Goal: Find specific page/section: Find specific page/section

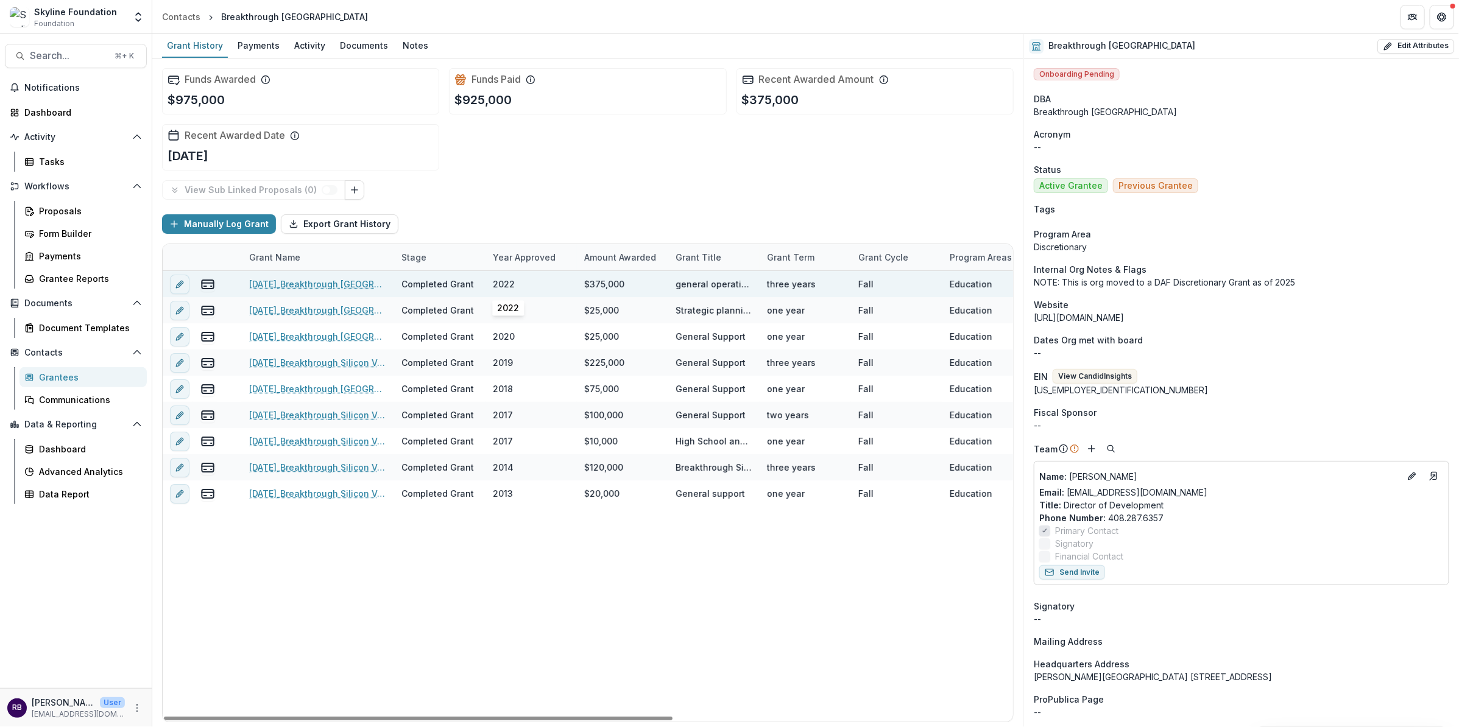
click at [508, 282] on div "2022" at bounding box center [504, 284] width 22 height 13
copy div "2022"
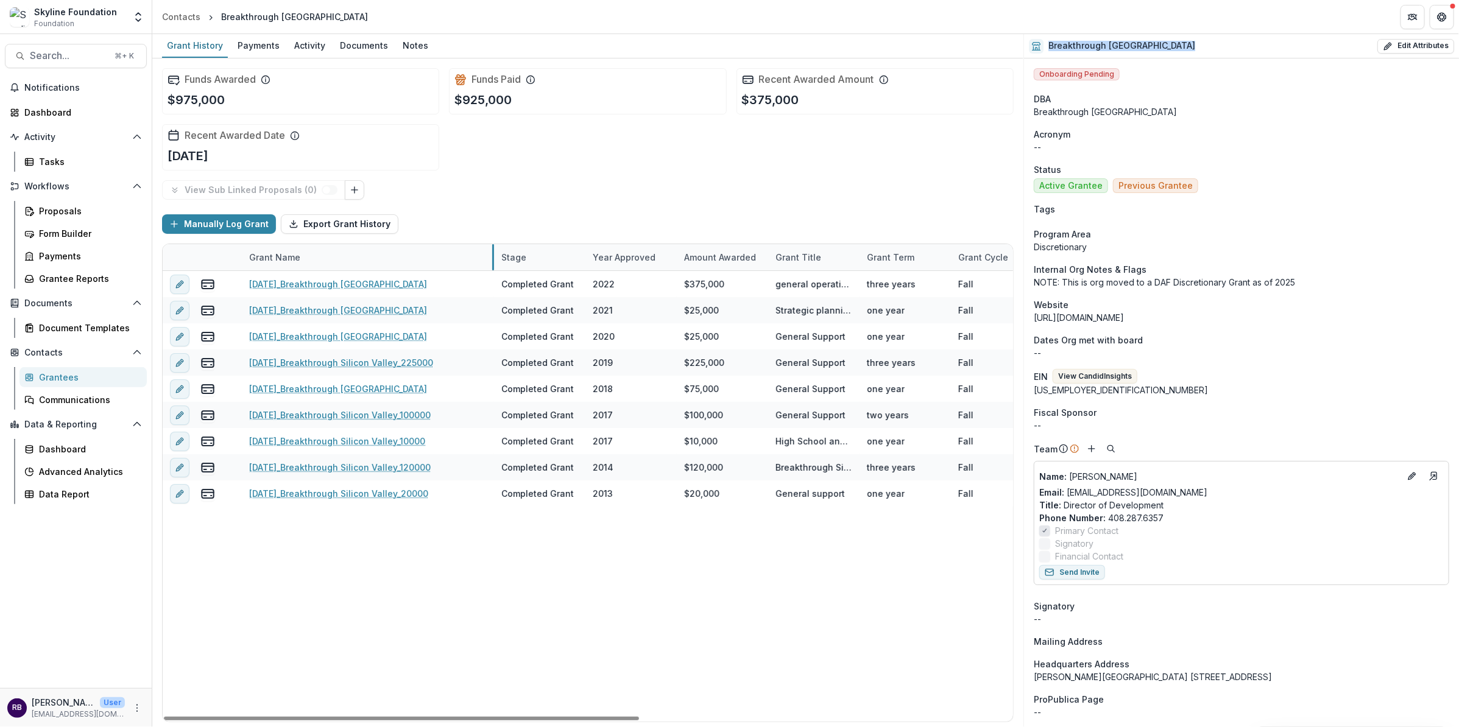
drag, startPoint x: 393, startPoint y: 253, endPoint x: 494, endPoint y: 231, distance: 103.0
